Goal: Check status: Check status

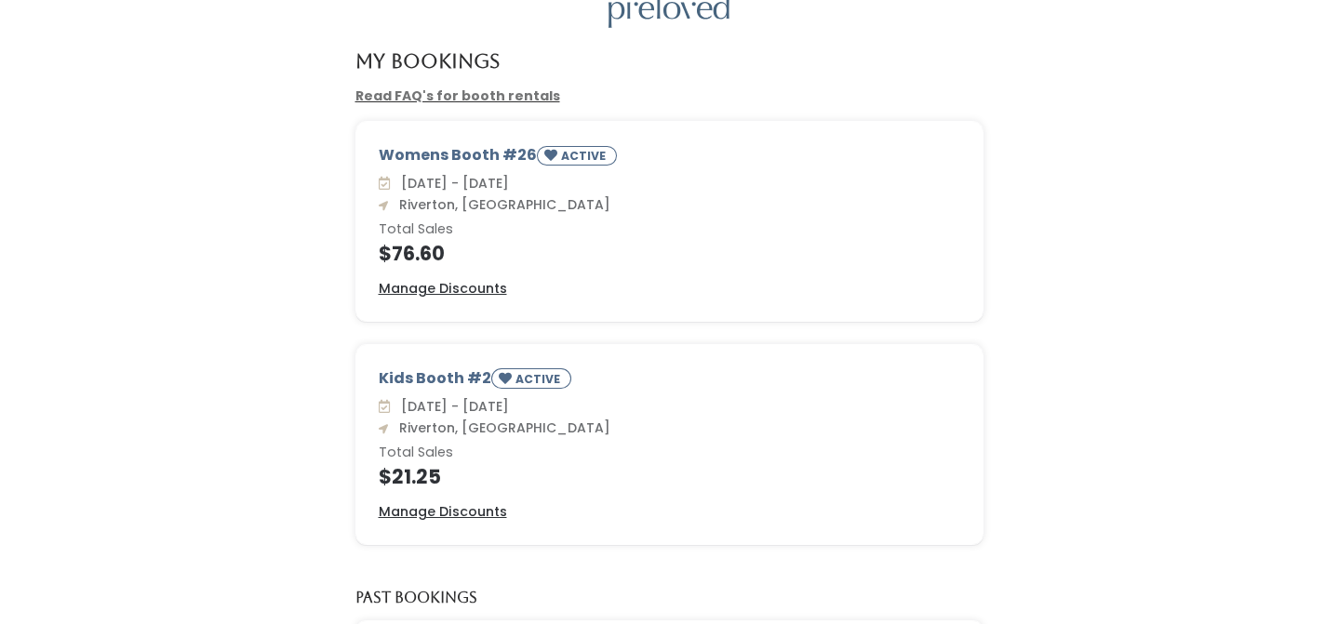
scroll to position [87, 0]
click at [204, 0] on div at bounding box center [669, 11] width 1278 height 36
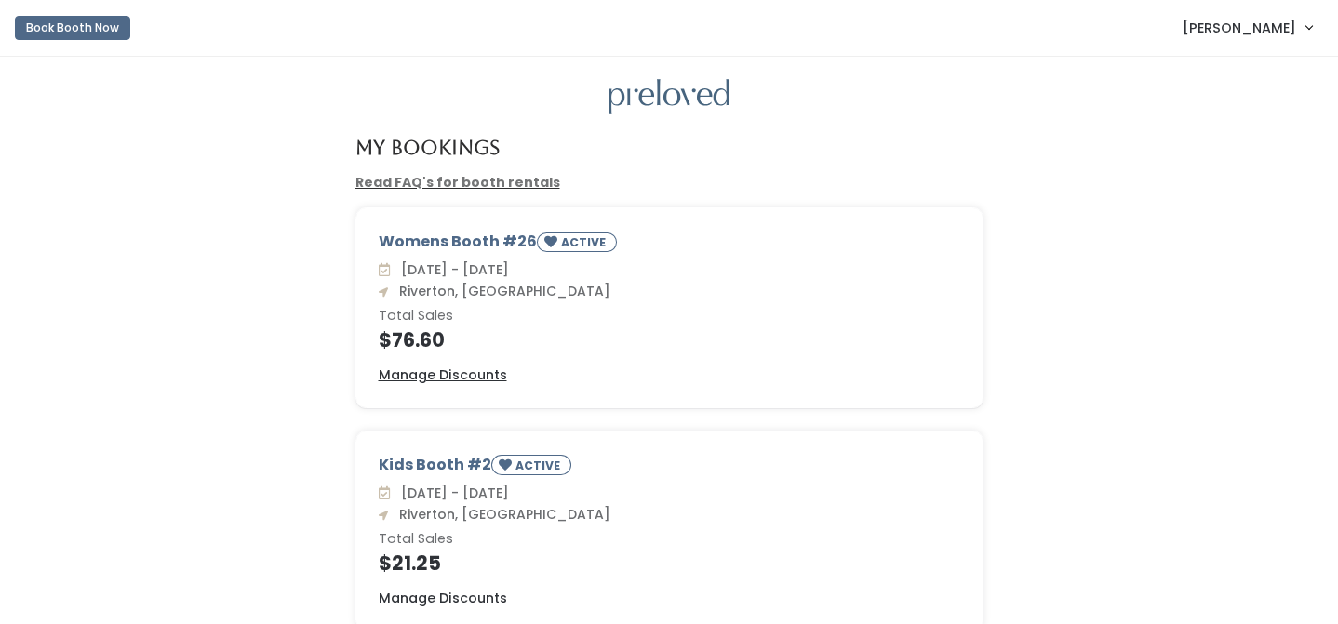
scroll to position [87, 0]
